Goal: Information Seeking & Learning: Learn about a topic

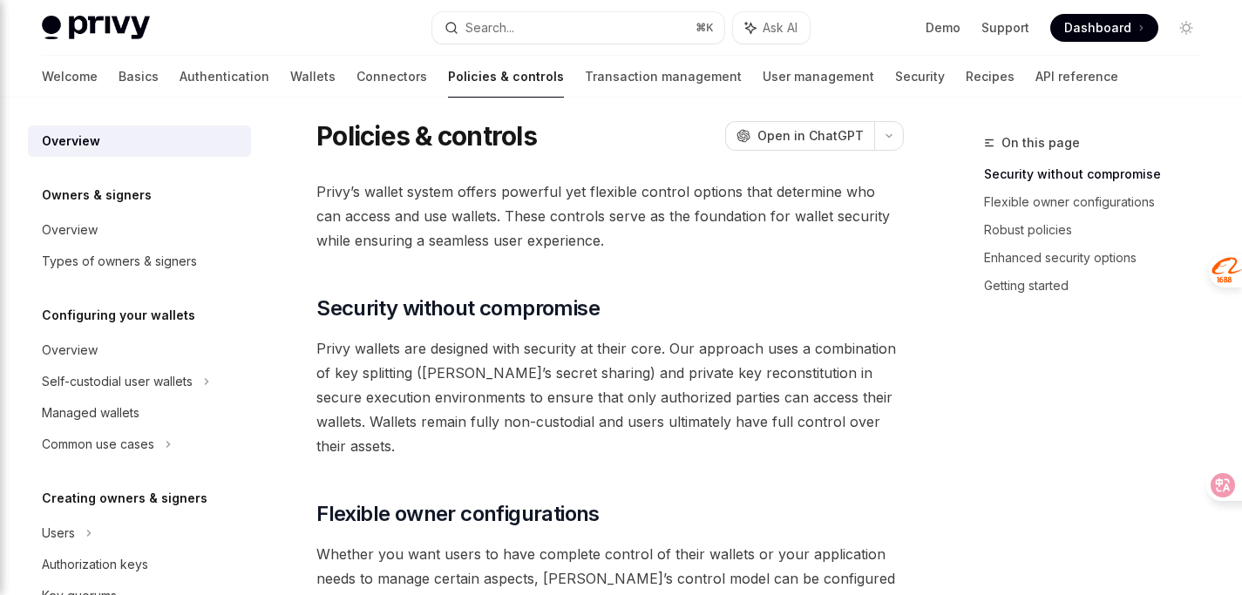
scroll to position [15, 0]
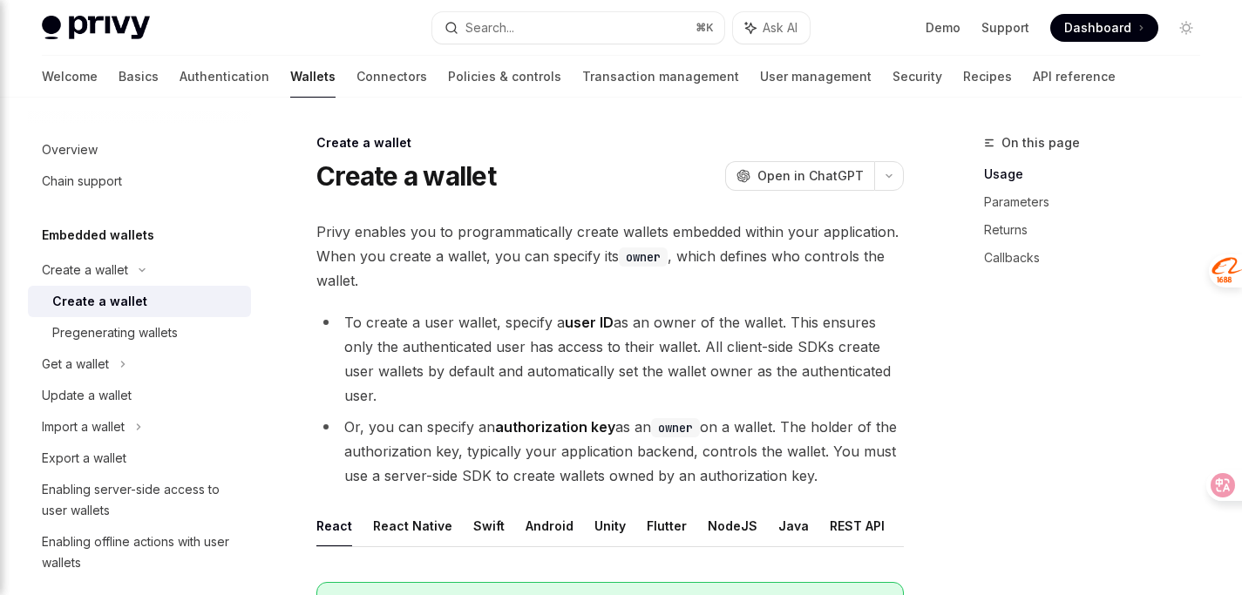
click at [603, 169] on div "Create a wallet OpenAI Open in ChatGPT" at bounding box center [609, 175] width 587 height 31
click at [451, 135] on div "Create a wallet" at bounding box center [609, 142] width 587 height 17
click at [611, 179] on div "Create a wallet OpenAI Open in ChatGPT" at bounding box center [609, 175] width 587 height 31
click at [543, 178] on div "Create a wallet OpenAI Open in ChatGPT" at bounding box center [609, 175] width 587 height 31
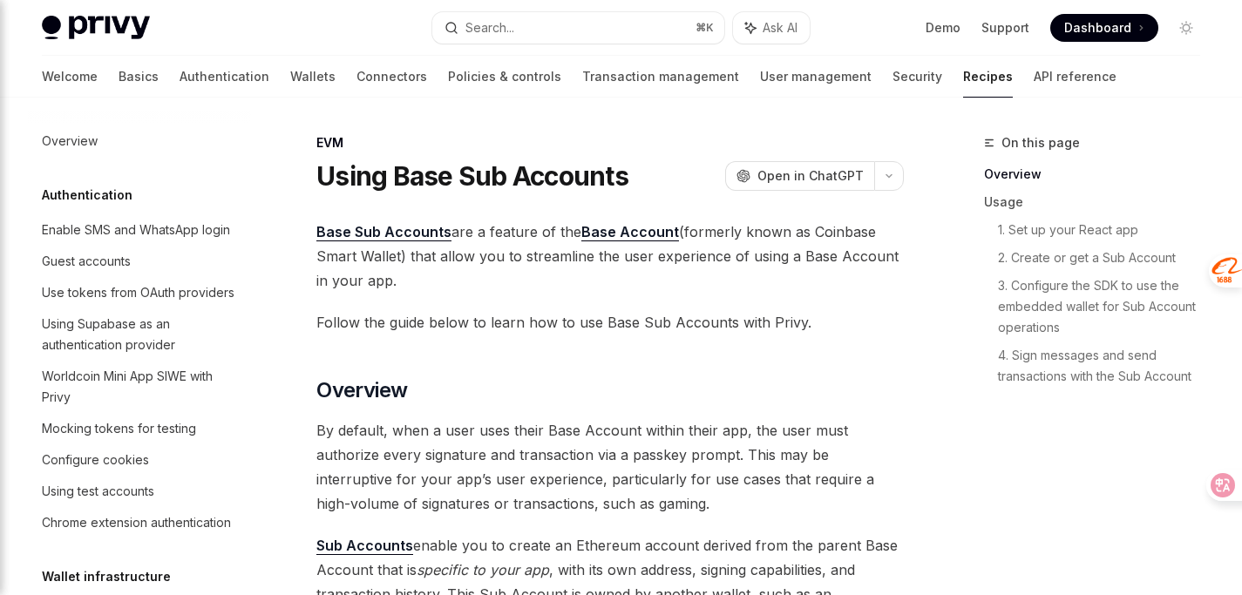
scroll to position [2462, 0]
